Goal: Participate in discussion: Participate in discussion

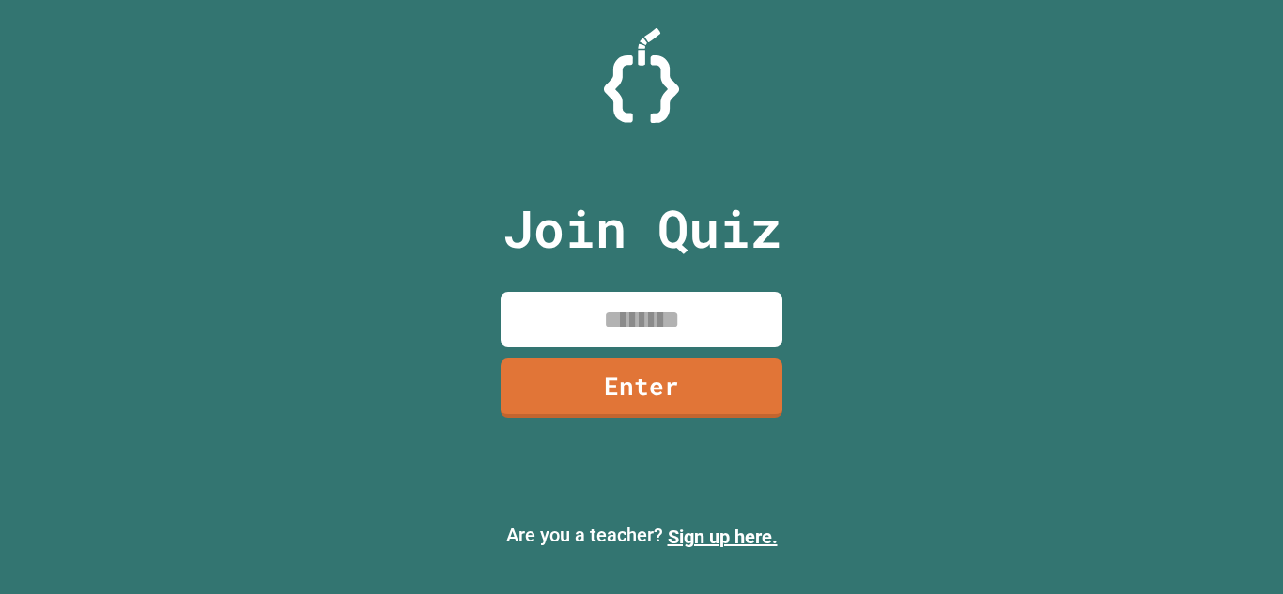
click at [638, 329] on input at bounding box center [641, 319] width 282 height 55
type input "********"
click at [654, 379] on link "Enter" at bounding box center [641, 385] width 272 height 63
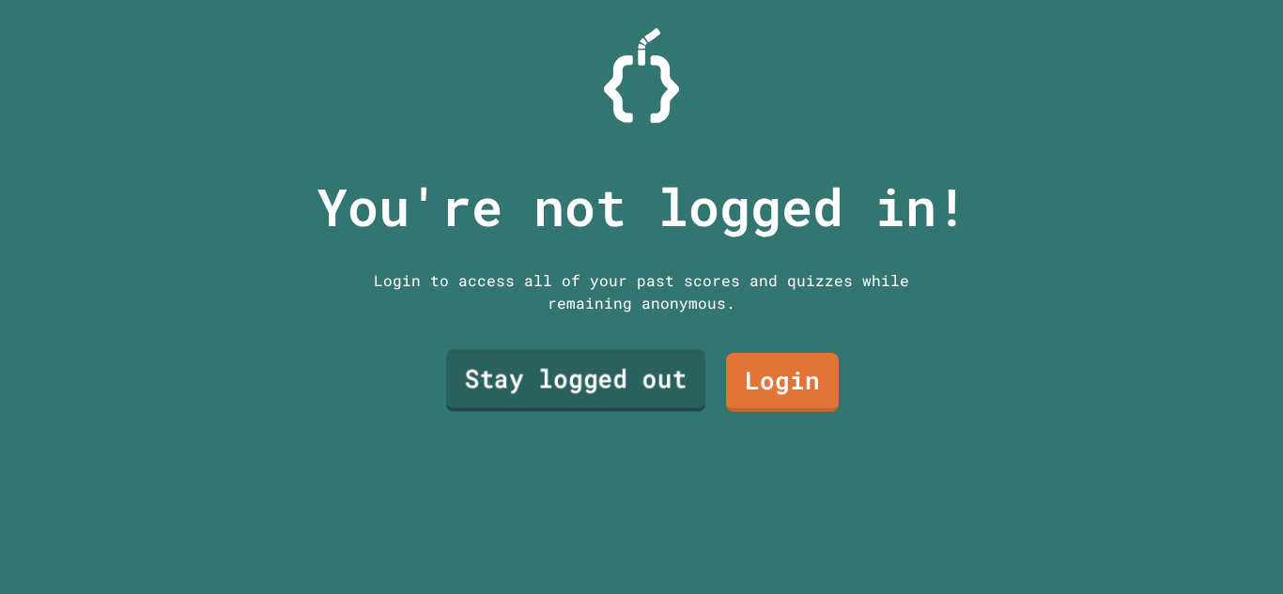
click at [654, 379] on link "Stay logged out" at bounding box center [575, 381] width 259 height 62
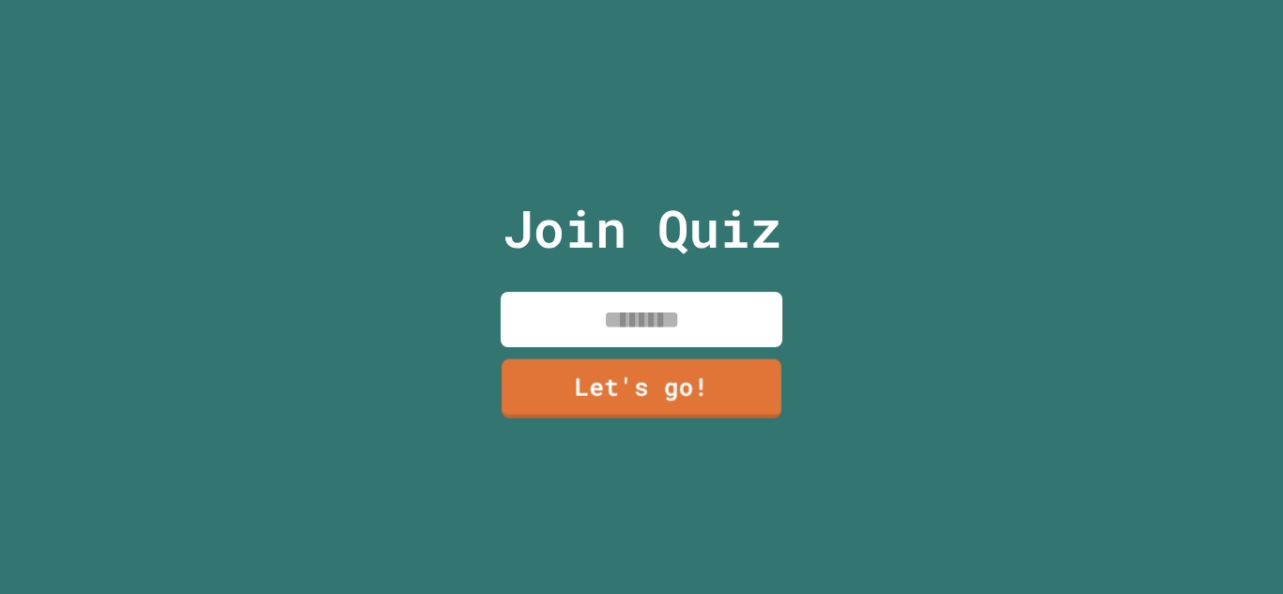
click at [675, 292] on input at bounding box center [641, 319] width 282 height 55
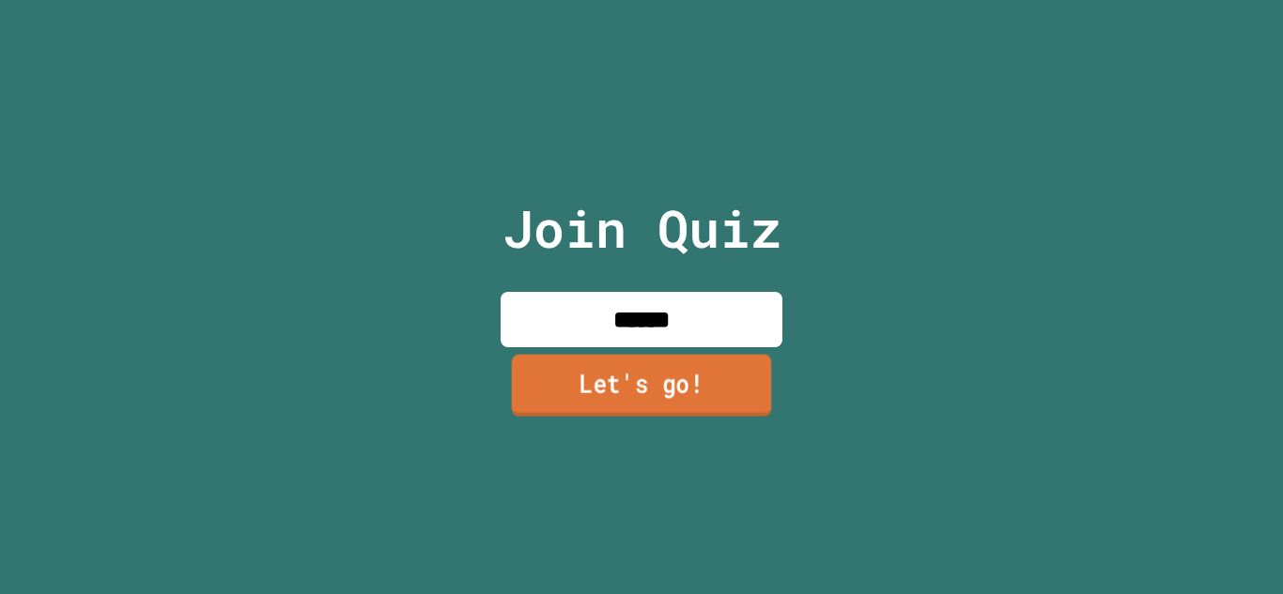
type input "******"
click at [696, 367] on link "Let's go!" at bounding box center [641, 386] width 284 height 62
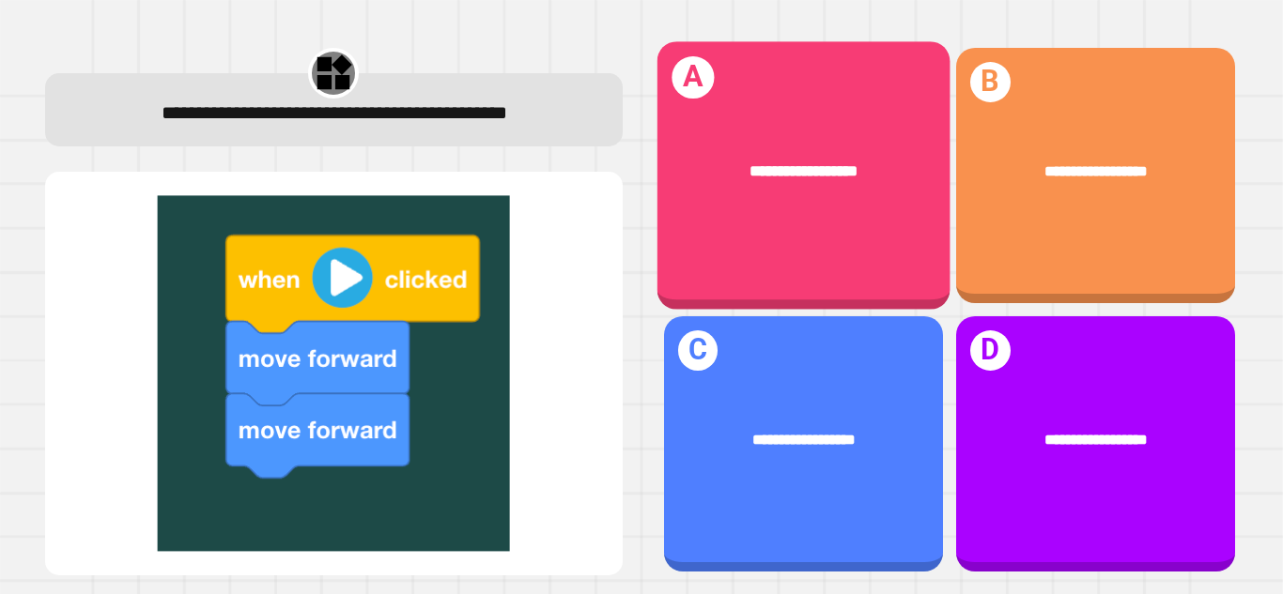
click at [731, 207] on div "**********" at bounding box center [802, 170] width 293 height 87
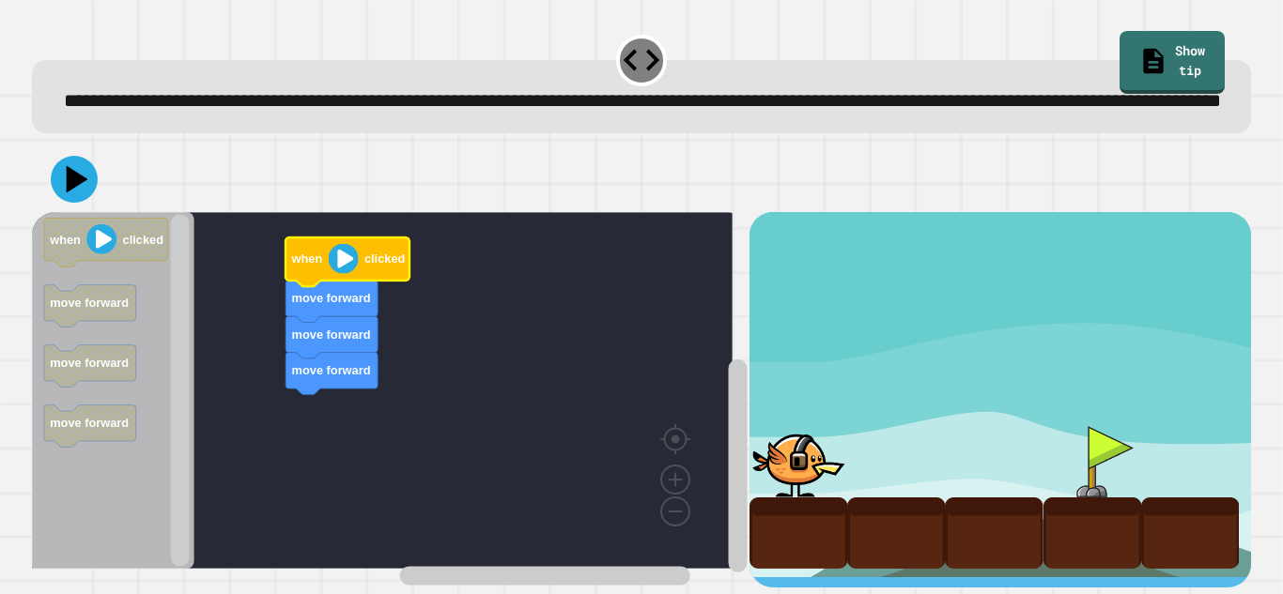
click at [348, 274] on image "Blockly Workspace" at bounding box center [344, 259] width 30 height 30
click at [345, 274] on image "Blockly Workspace" at bounding box center [344, 259] width 30 height 30
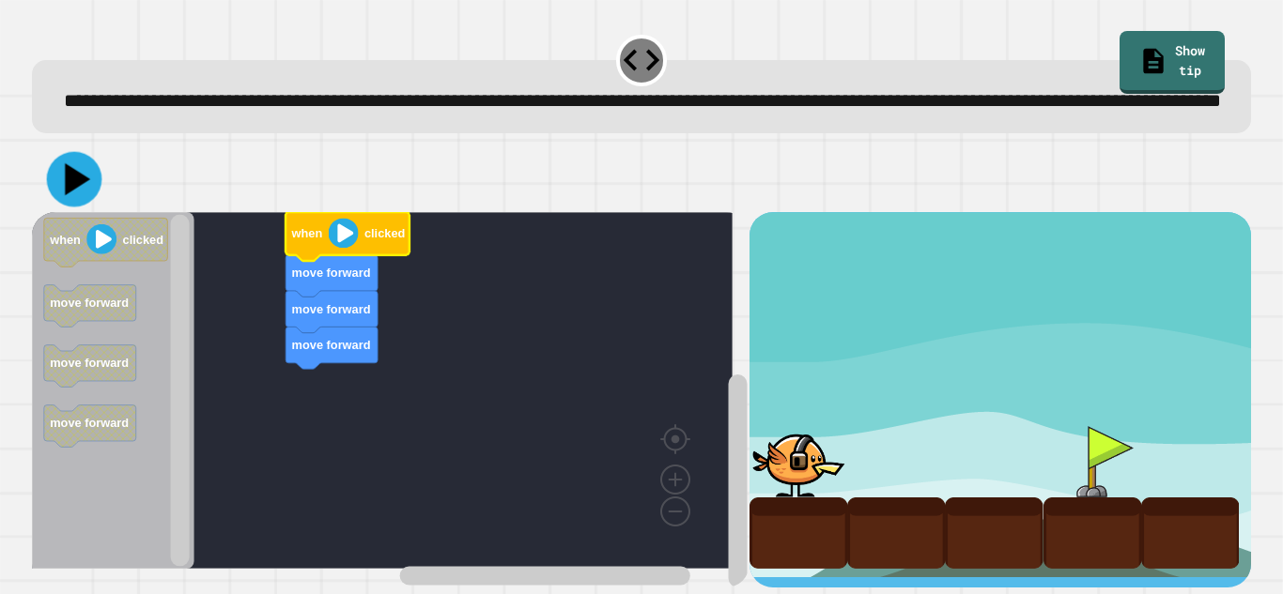
click at [80, 200] on icon at bounding box center [74, 179] width 55 height 55
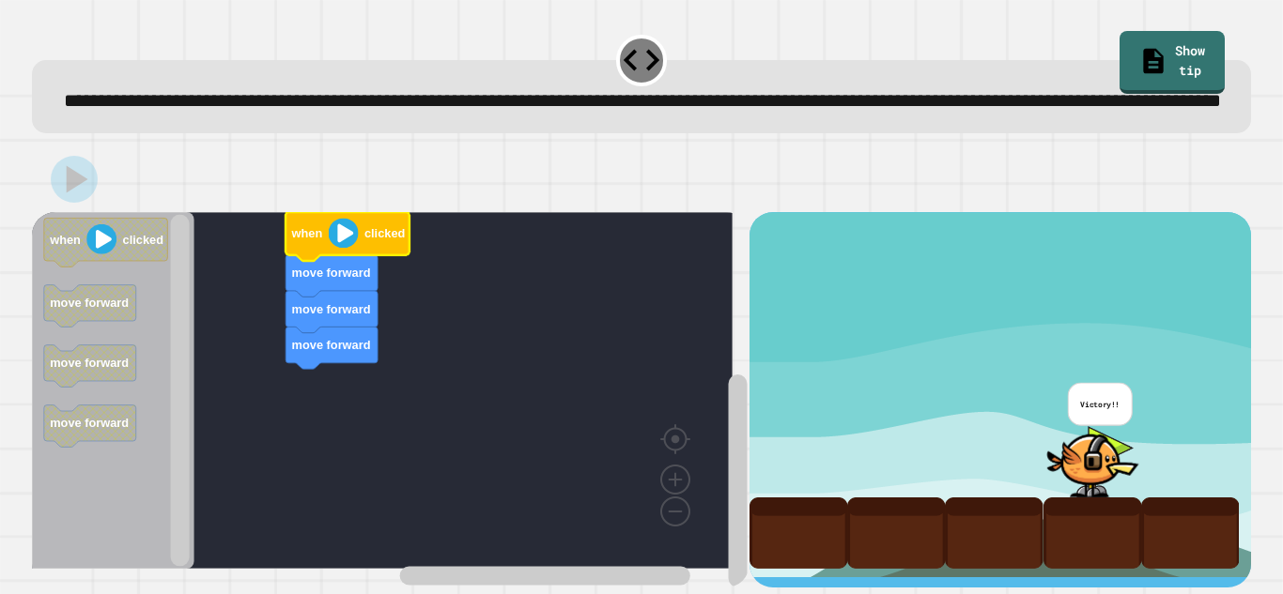
scroll to position [40, 0]
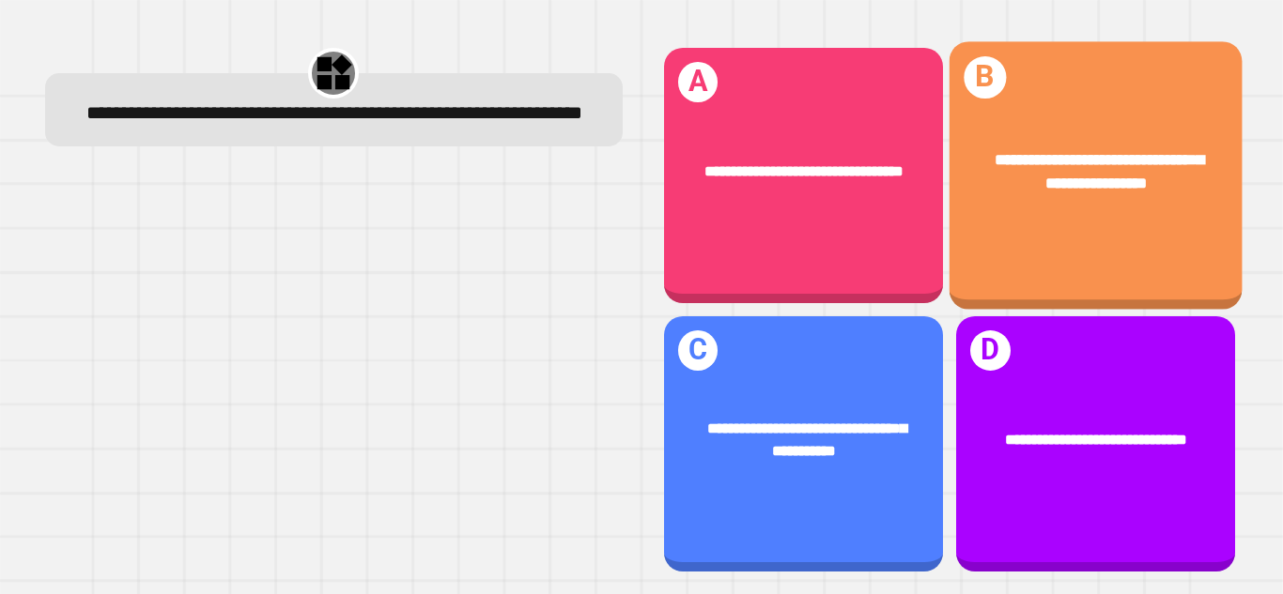
click at [972, 252] on div "**********" at bounding box center [1094, 175] width 293 height 269
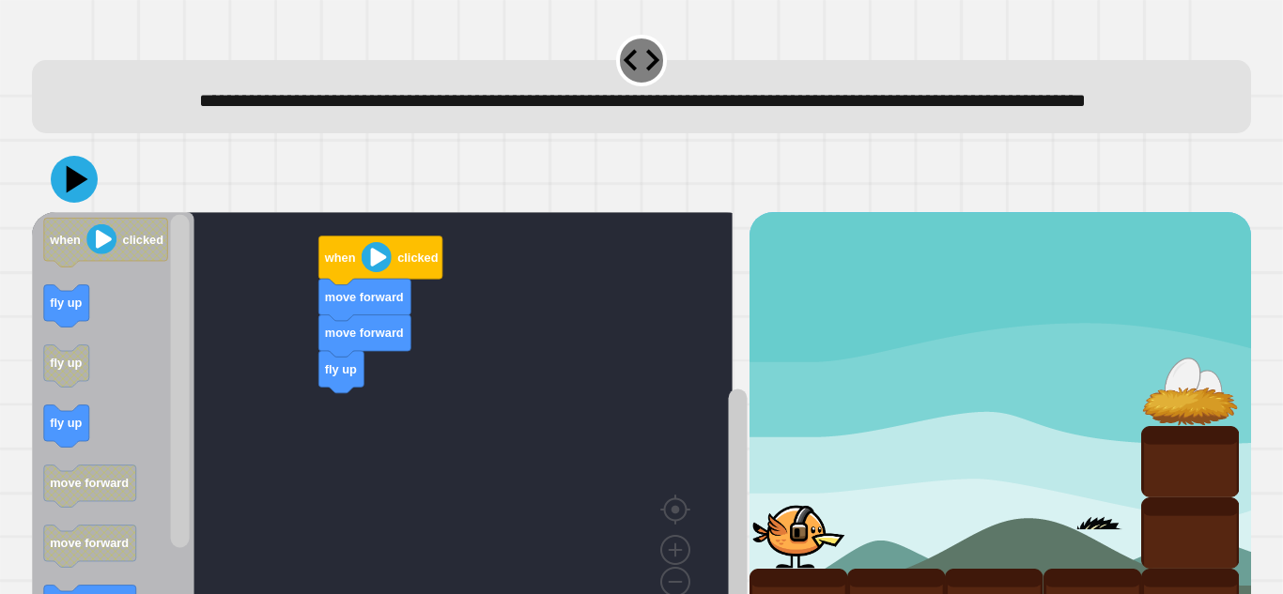
scroll to position [112, 0]
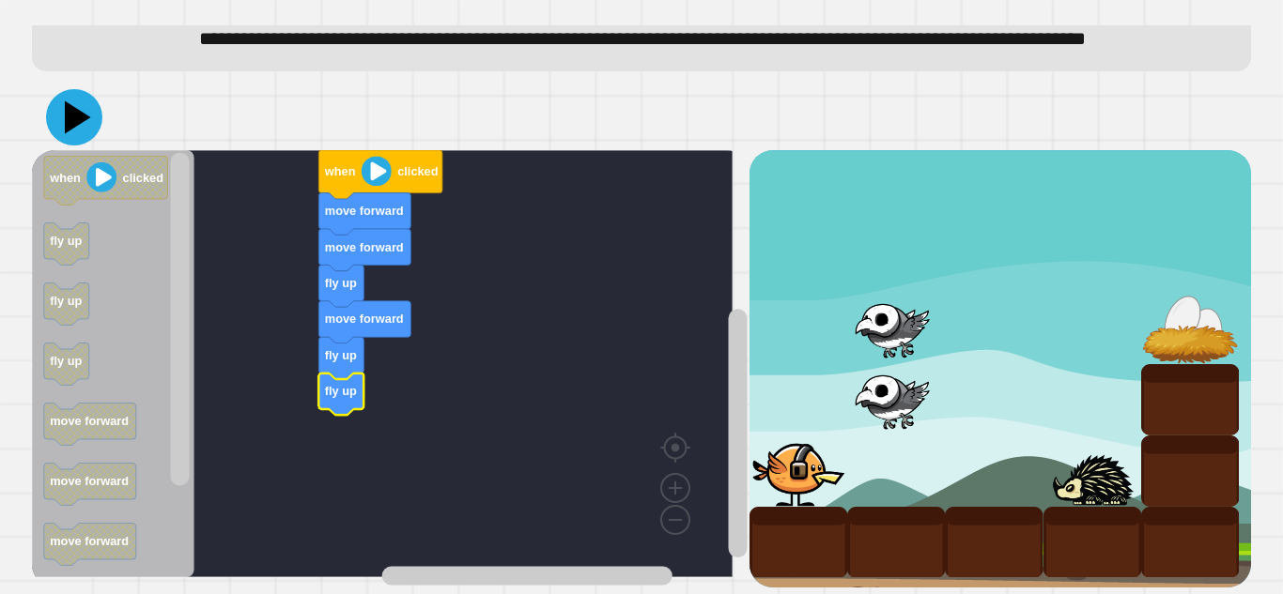
click at [64, 105] on icon at bounding box center [74, 117] width 56 height 56
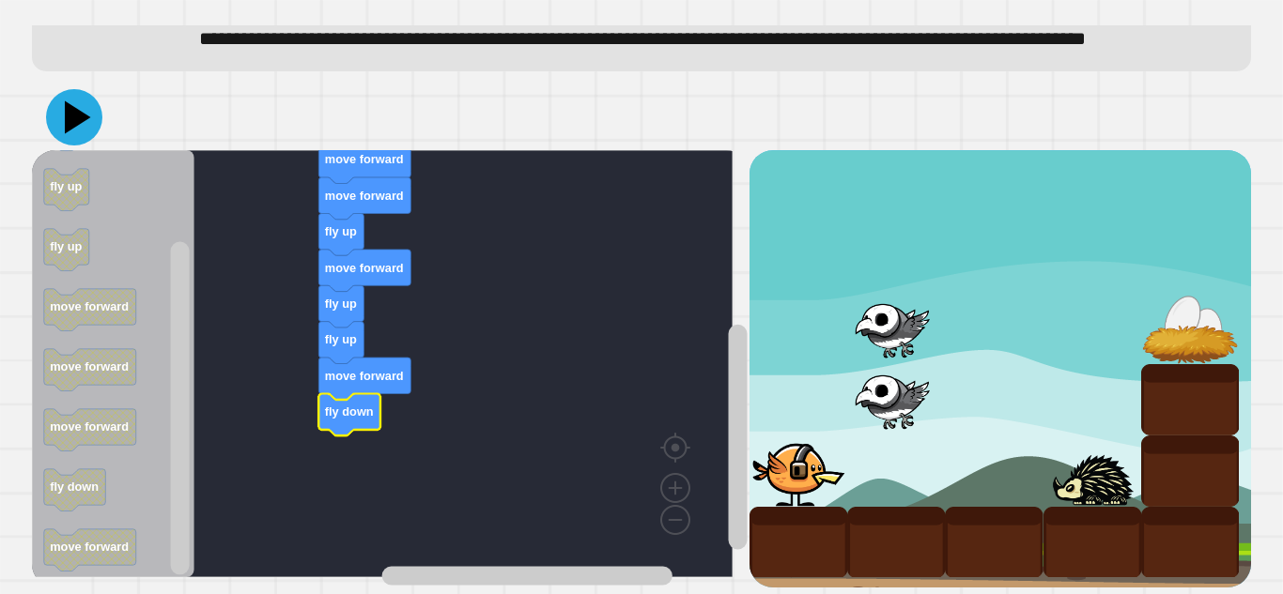
click at [69, 89] on icon at bounding box center [74, 117] width 56 height 56
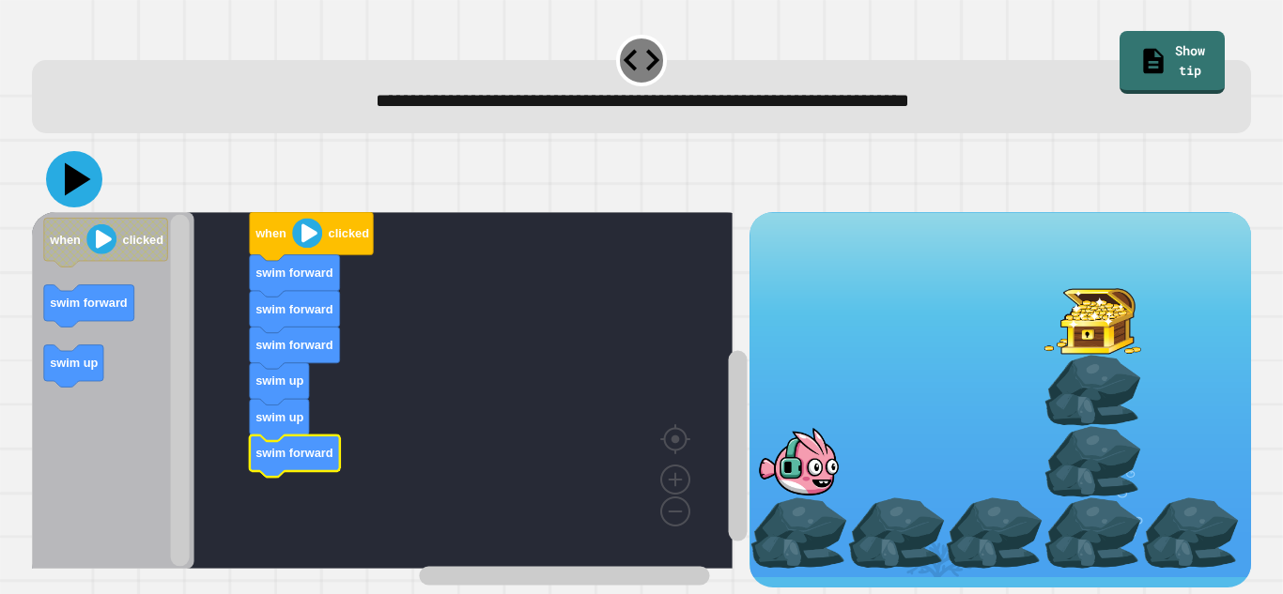
click at [86, 187] on icon at bounding box center [74, 179] width 56 height 56
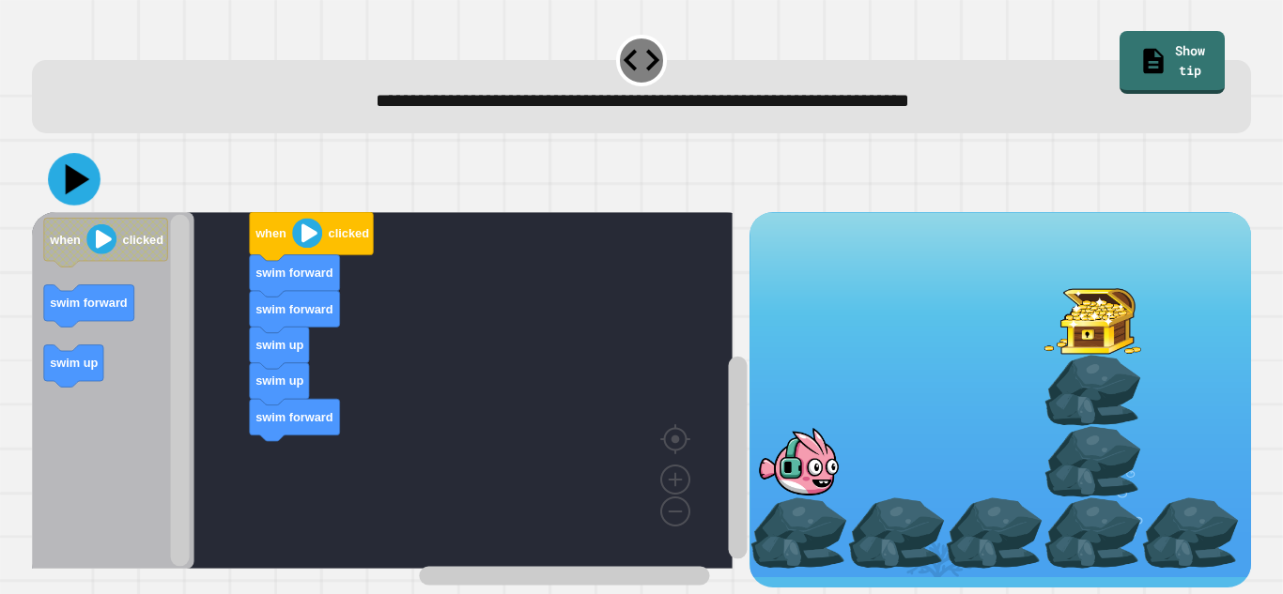
click at [58, 192] on icon at bounding box center [74, 179] width 53 height 53
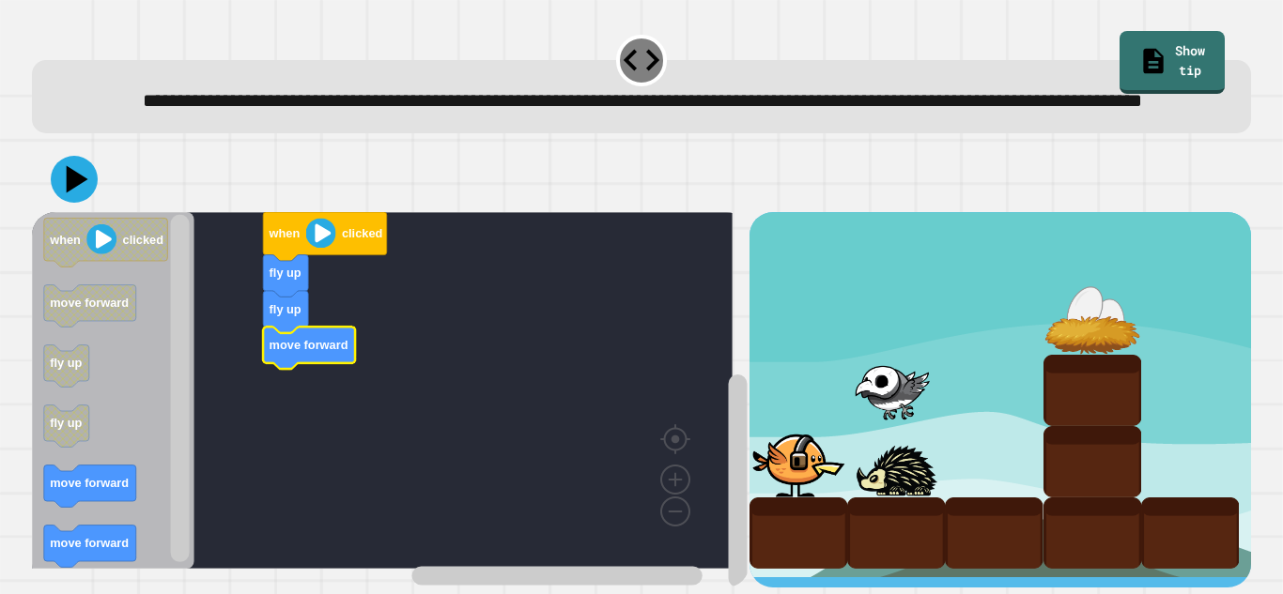
scroll to position [40, 0]
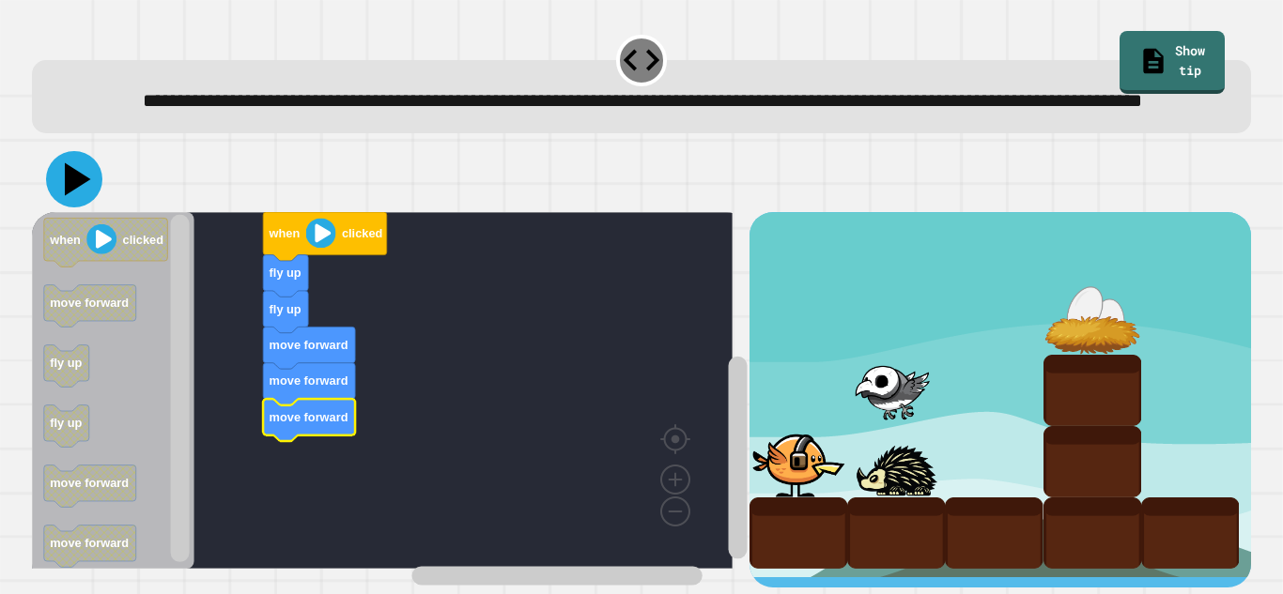
click at [87, 173] on icon at bounding box center [74, 179] width 56 height 56
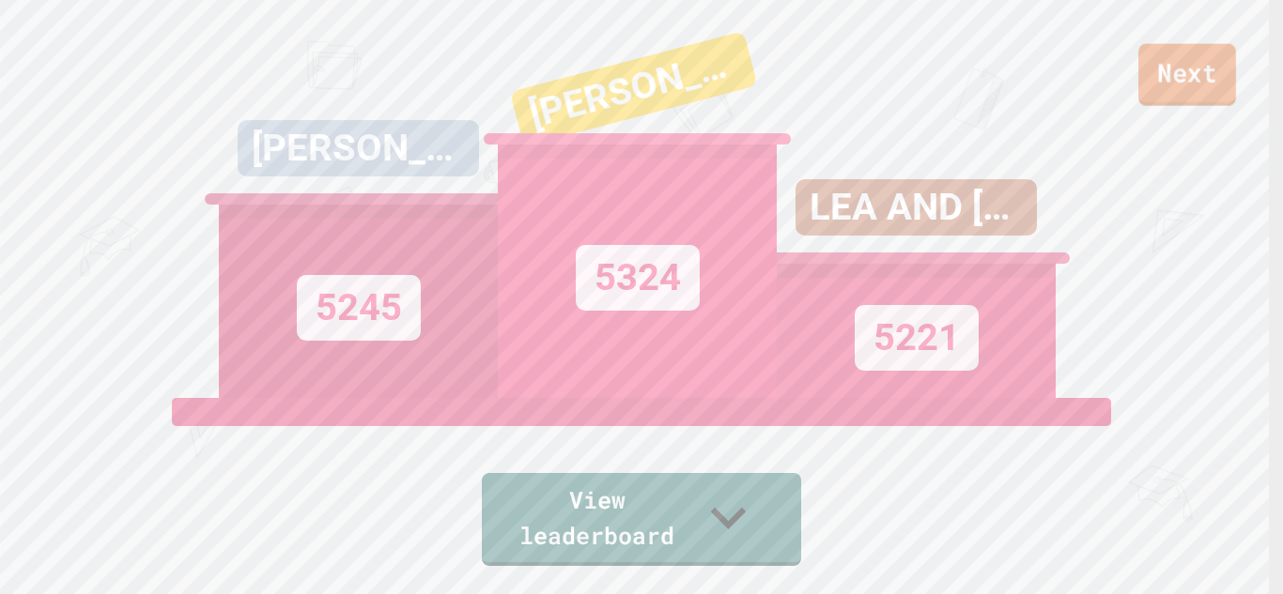
click at [1191, 79] on link "Next" at bounding box center [1187, 75] width 98 height 62
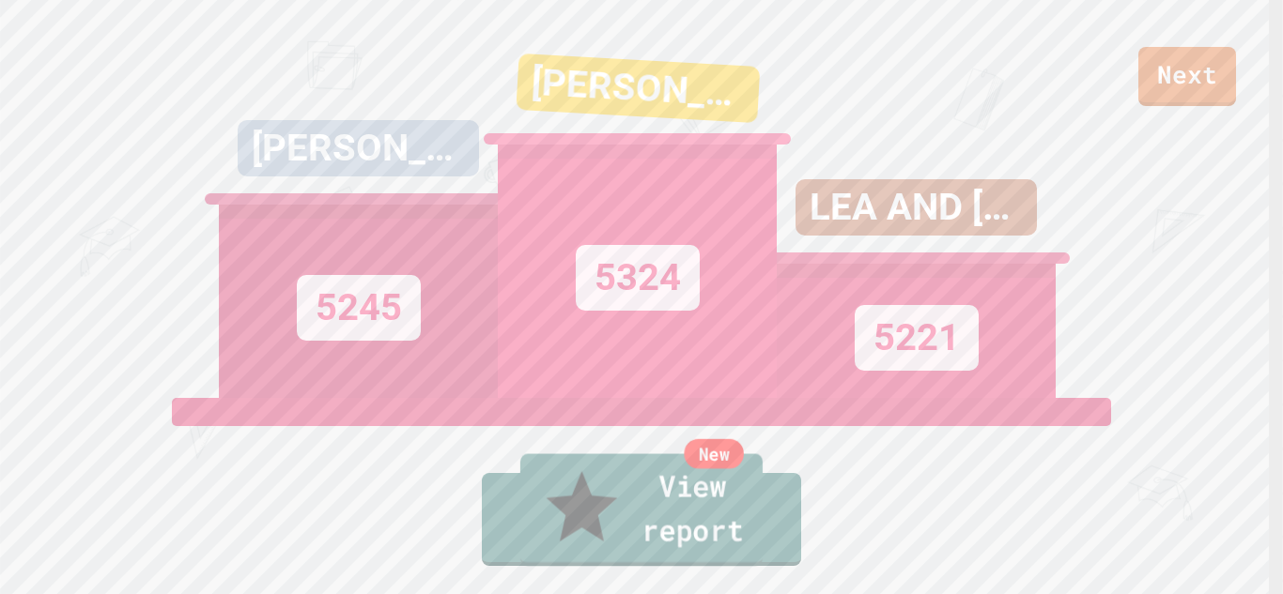
click at [664, 528] on link "New View report" at bounding box center [641, 510] width 242 height 113
